Goal: Check status: Check status

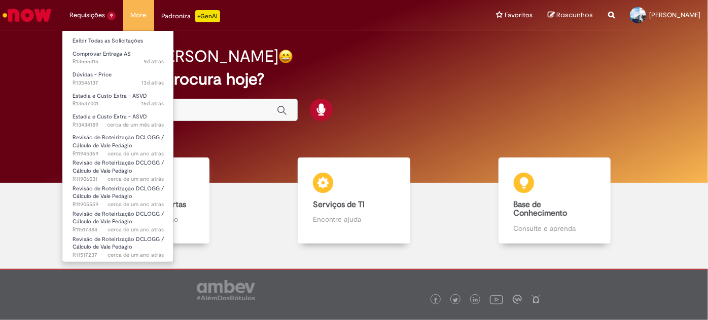
click at [101, 9] on li "Requisições 9 Exibir Todas as Solicitações Comprovar Entrega AS 9d atrás 9 dias…" at bounding box center [92, 15] width 61 height 30
click at [98, 10] on li "Requisições 9 Exibir Todas as Solicitações Comprovar Entrega AS 9d atrás 9 dias…" at bounding box center [92, 15] width 61 height 30
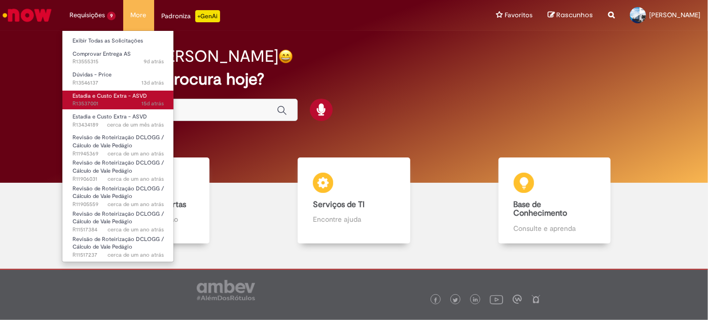
click at [100, 96] on span "Estadia e Custo Extra - ASVD" at bounding box center [110, 96] width 75 height 8
click at [116, 94] on span "Estadia e Custo Extra - ASVD" at bounding box center [110, 96] width 75 height 8
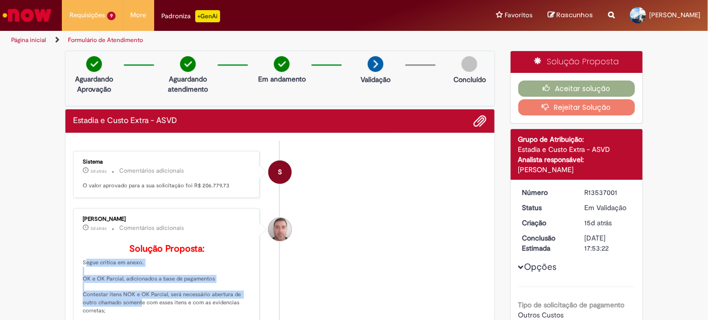
drag, startPoint x: 131, startPoint y: 260, endPoint x: 187, endPoint y: 264, distance: 55.5
click at [193, 269] on p "Solução Proposta: Segue critica em anexo. OK e OK Parcial, adicionados a base d…" at bounding box center [167, 303] width 169 height 119
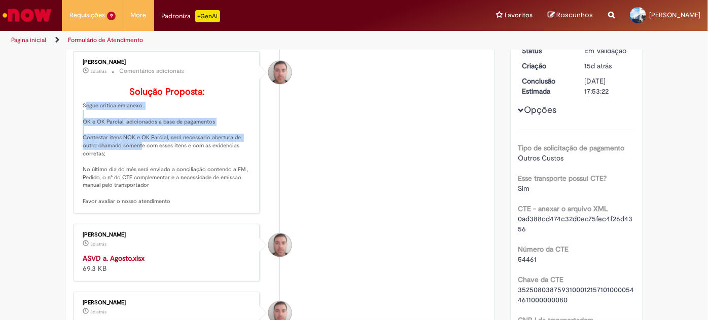
scroll to position [230, 0]
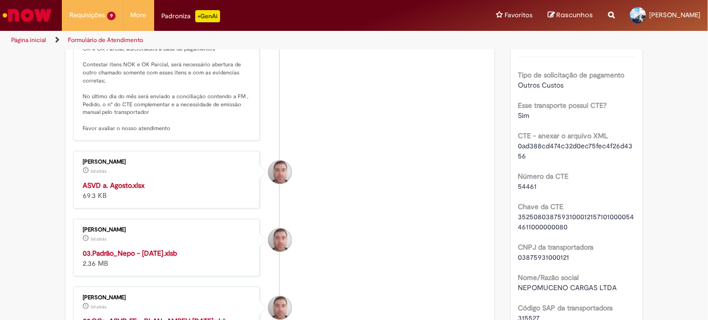
drag, startPoint x: 199, startPoint y: 121, endPoint x: 194, endPoint y: 125, distance: 6.5
click at [196, 123] on p "Solução Proposta: Segue critica em anexo. OK e OK Parcial, adicionados a base d…" at bounding box center [167, 73] width 169 height 119
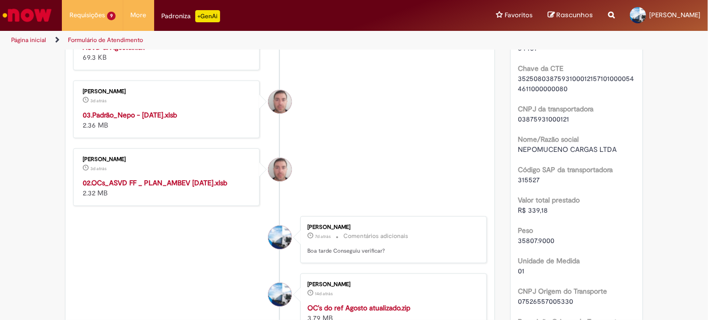
scroll to position [131, 0]
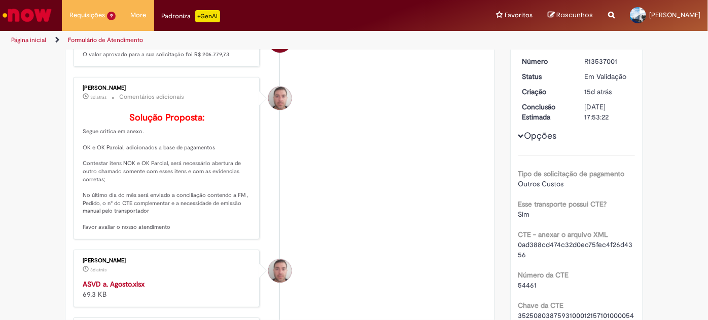
drag, startPoint x: 337, startPoint y: 166, endPoint x: 301, endPoint y: 159, distance: 36.3
click at [334, 166] on li "[PERSON_NAME] 3d atrás 3 dias atrás Comentários adicionais Solução Proposta: Se…" at bounding box center [280, 158] width 414 height 163
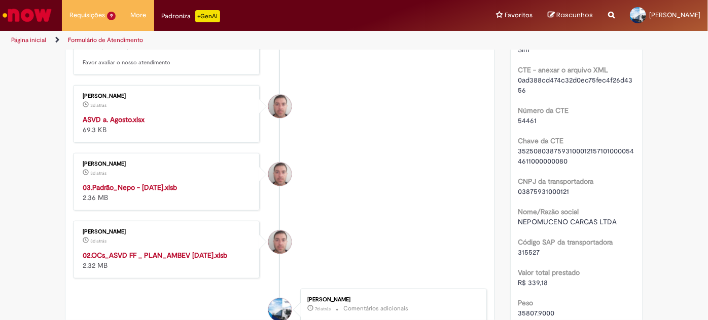
scroll to position [316, 0]
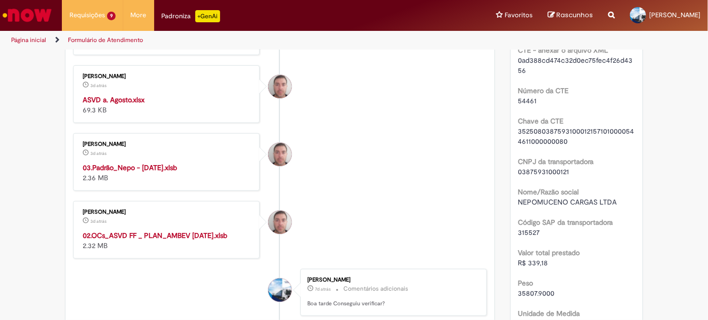
click at [142, 240] on strong "02.OCs_ASVD FF _ PLAN_AMBEV [DATE].xlsb" at bounding box center [155, 235] width 145 height 9
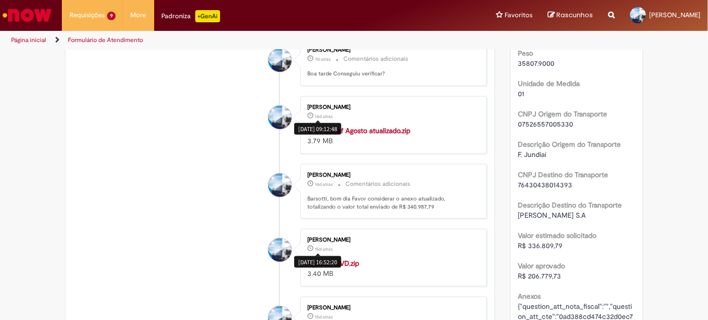
scroll to position [362, 0]
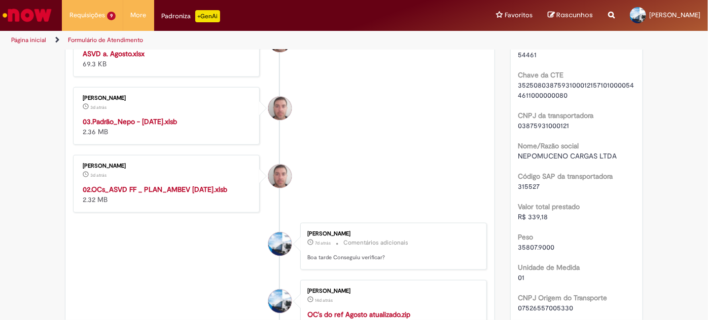
click at [133, 194] on strong "02.OCs_ASVD FF _ PLAN_AMBEV [DATE].xlsb" at bounding box center [155, 189] width 145 height 9
click at [137, 126] on strong "03.Padrão_Nepo - [DATE].xlsb" at bounding box center [130, 121] width 94 height 9
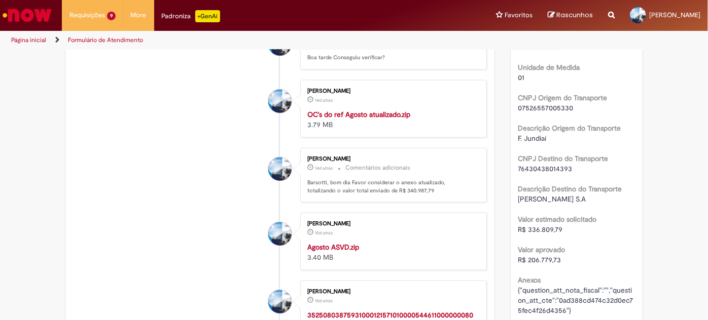
scroll to position [546, 0]
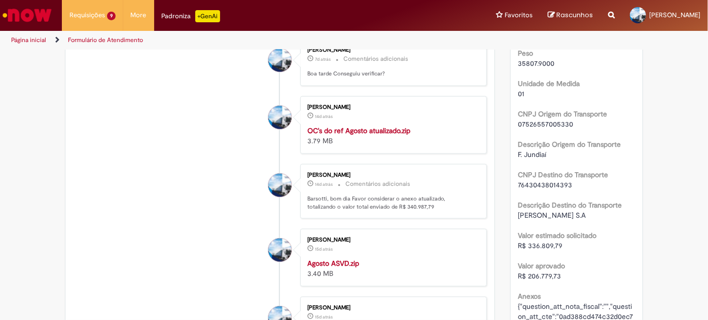
click at [389, 135] on strong "OC's do ref Agosto atualizado.zip" at bounding box center [358, 130] width 103 height 9
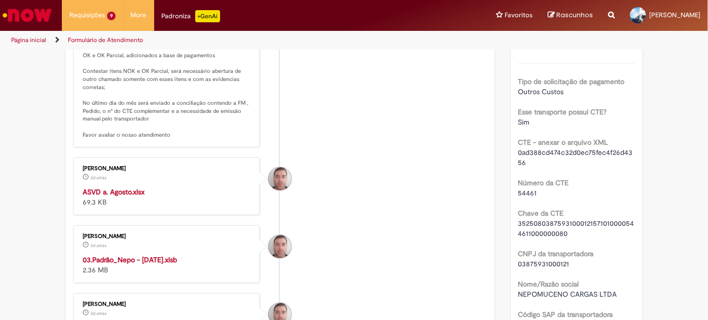
scroll to position [316, 0]
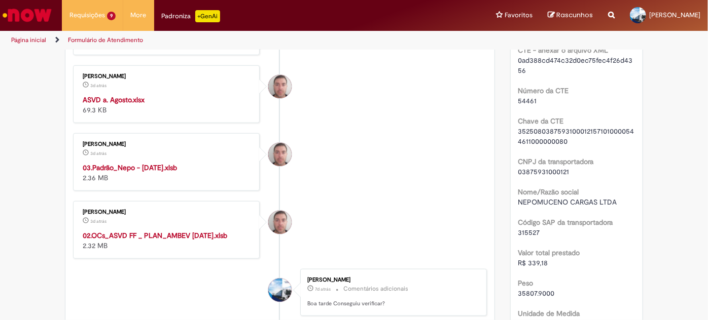
click at [165, 172] on strong "03.Padrão_Nepo - [DATE].xlsb" at bounding box center [130, 167] width 94 height 9
click at [152, 240] on strong "02.OCs_ASVD FF _ PLAN_AMBEV [DATE].xlsb" at bounding box center [155, 235] width 145 height 9
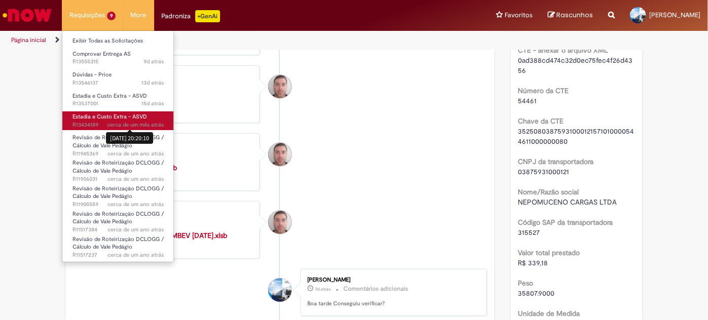
click at [123, 121] on span "cerca de um mês atrás" at bounding box center [135, 125] width 57 height 8
click at [92, 114] on span "Estadia e Custo Extra - ASVD" at bounding box center [110, 117] width 75 height 8
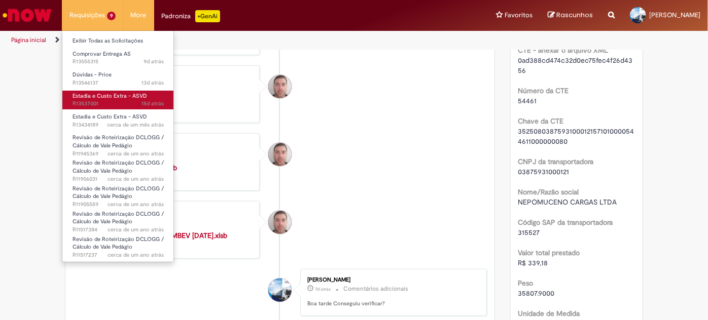
click at [94, 93] on span "Estadia e Custo Extra - ASVD" at bounding box center [110, 96] width 75 height 8
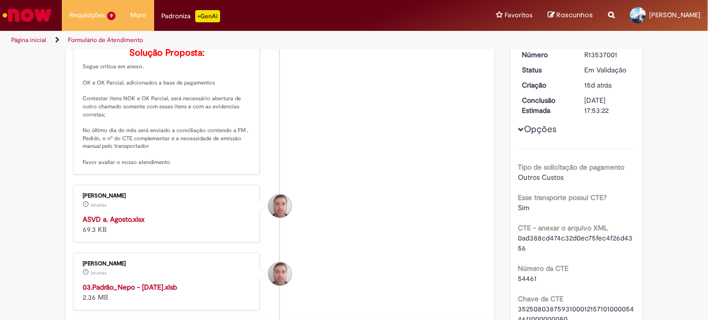
scroll to position [196, 0]
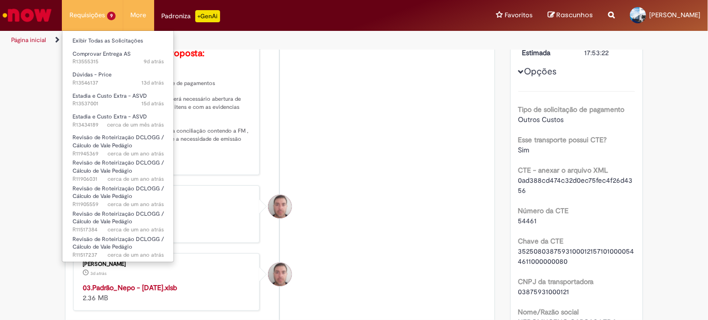
click at [88, 17] on li "Requisições 9 Exibir Todas as Solicitações Comprovar Entrega AS 9d atrás 9 dias…" at bounding box center [92, 15] width 61 height 30
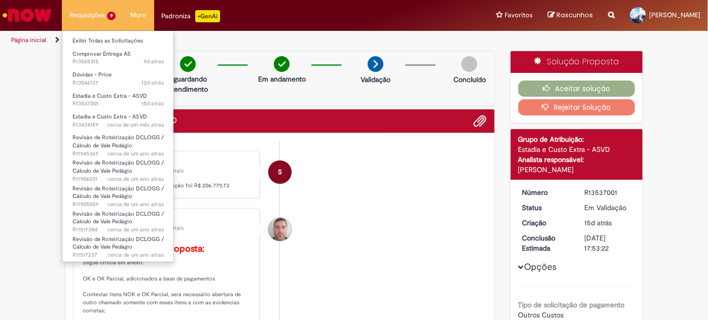
click at [98, 16] on li "Requisições 9 Exibir Todas as Solicitações Comprovar Entrega AS 9d atrás 9 dias…" at bounding box center [92, 15] width 61 height 30
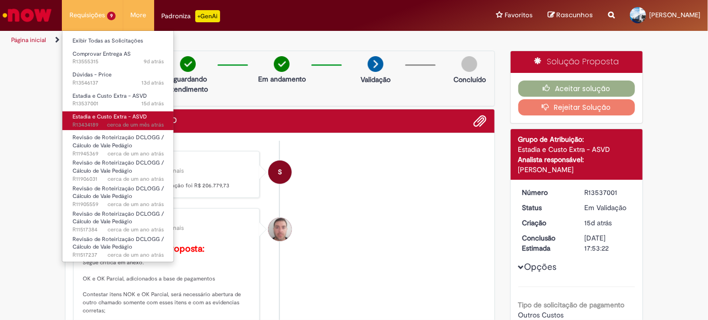
click at [132, 113] on span "Estadia e Custo Extra - ASVD" at bounding box center [110, 117] width 75 height 8
click at [131, 114] on span "Estadia e Custo Extra - ASVD" at bounding box center [110, 117] width 75 height 8
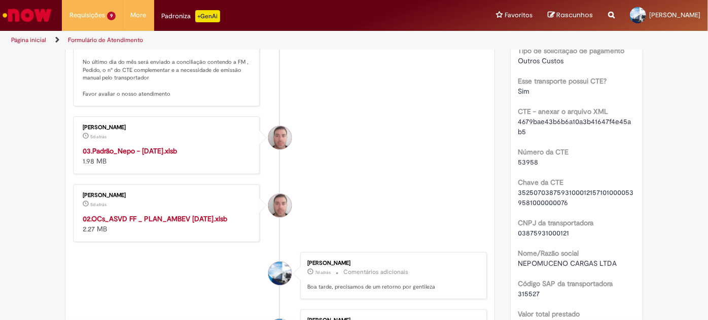
scroll to position [276, 0]
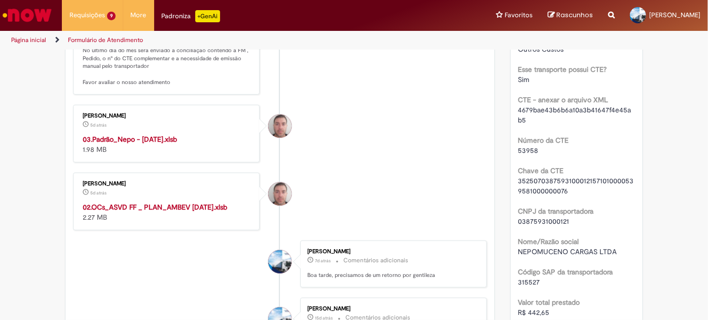
click at [126, 212] on strong "02.OCs_ASVD FF _ PLAN_AMBEV [DATE].xlsb" at bounding box center [155, 207] width 145 height 9
